Goal: Task Accomplishment & Management: Manage account settings

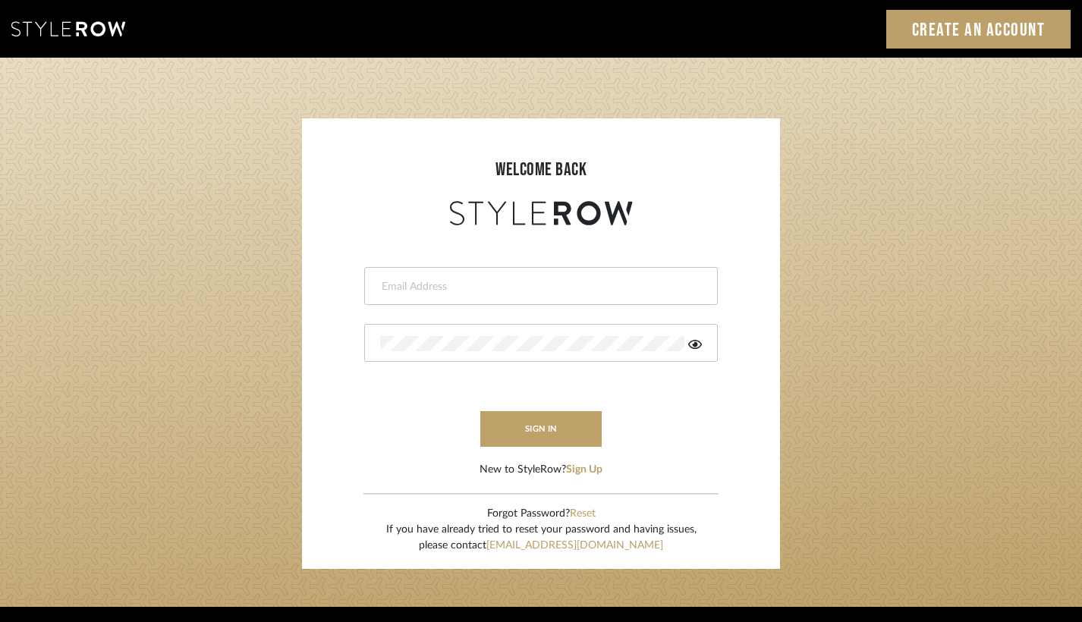
type input "Design Assitant"
click at [548, 298] on div "Design Assitant" at bounding box center [541, 286] width 354 height 38
click at [523, 291] on input "Design Assitant" at bounding box center [528, 286] width 297 height 15
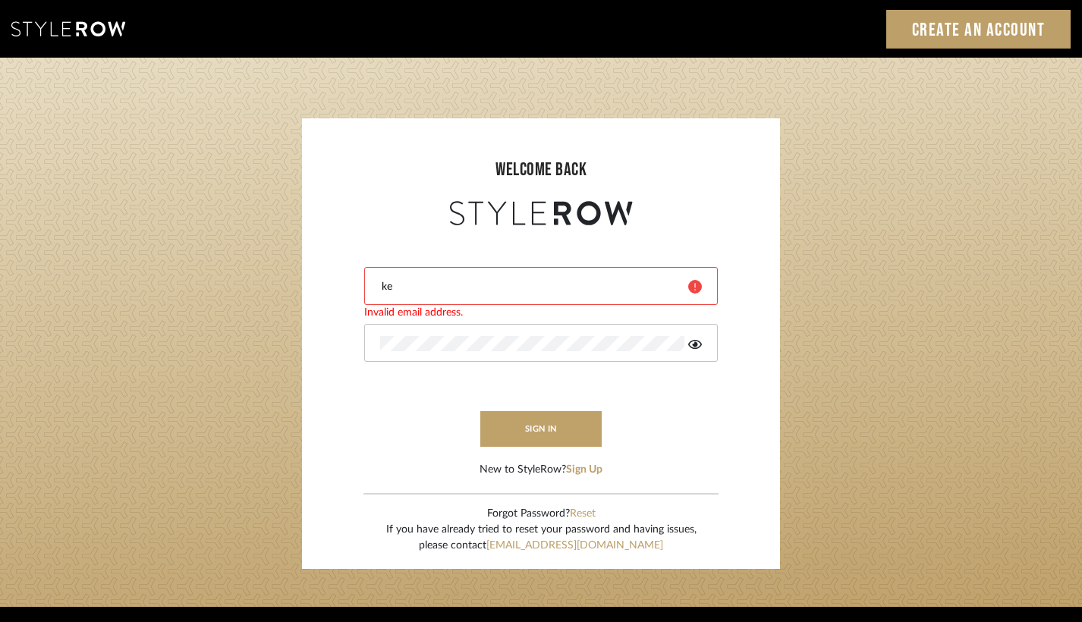
type input "k"
paste input "[PERSON_NAME][EMAIL_ADDRESS][DOMAIN_NAME]"
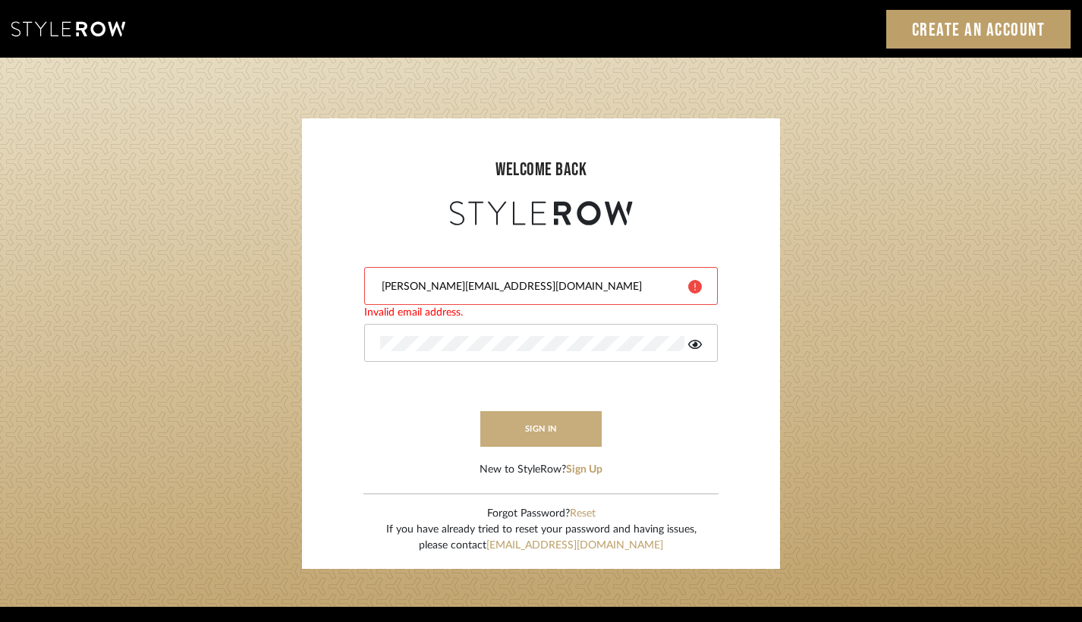
type input "[PERSON_NAME][EMAIL_ADDRESS][DOMAIN_NAME]"
click at [554, 425] on button "sign in" at bounding box center [540, 429] width 121 height 36
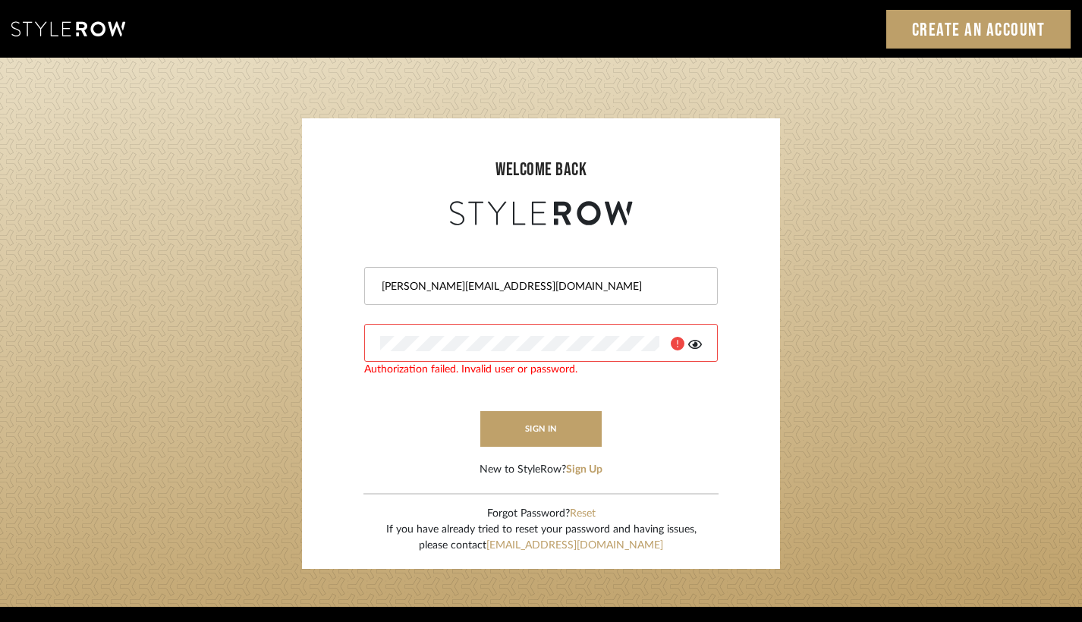
click at [694, 346] on icon at bounding box center [695, 344] width 14 height 9
click at [521, 430] on button "sign in" at bounding box center [540, 429] width 121 height 36
click at [576, 288] on input "[PERSON_NAME][EMAIL_ADDRESS][DOMAIN_NAME]" at bounding box center [539, 286] width 318 height 15
click at [383, 286] on input "[PERSON_NAME][EMAIL_ADDRESS][DOMAIN_NAME]" at bounding box center [539, 286] width 318 height 15
click at [534, 430] on button "sign in" at bounding box center [540, 429] width 121 height 36
